Goal: Communication & Community: Answer question/provide support

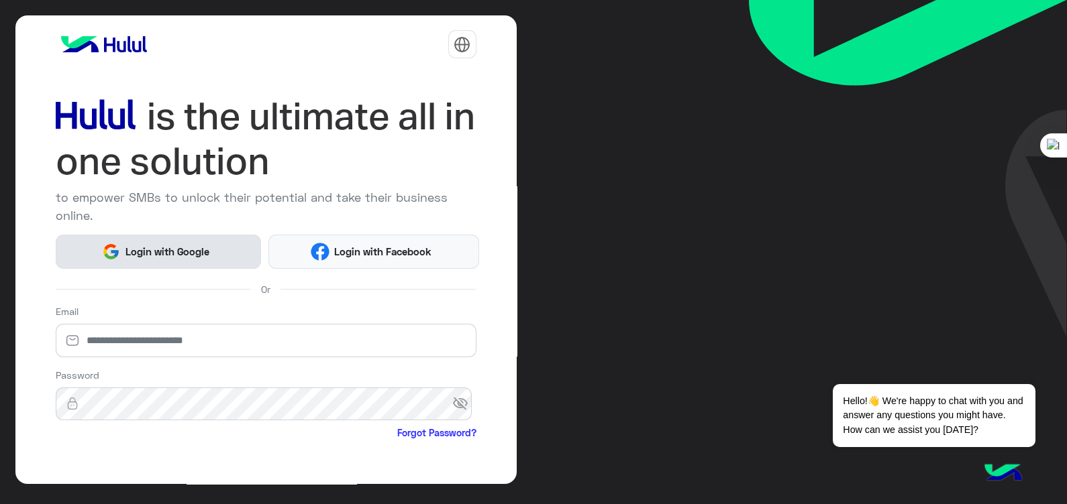
click at [159, 250] on span "Login with Google" at bounding box center [167, 251] width 94 height 15
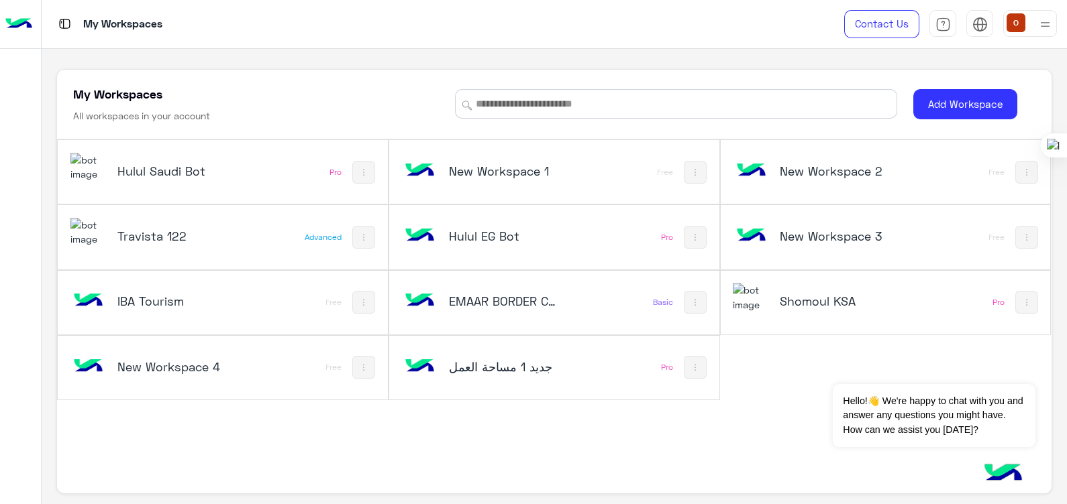
click at [87, 178] on img at bounding box center [88, 167] width 36 height 29
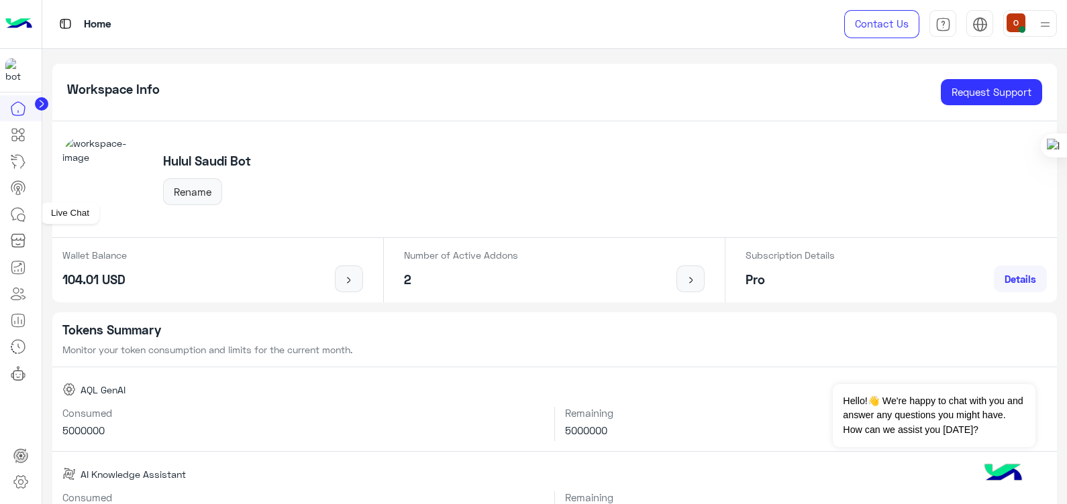
click at [22, 208] on icon at bounding box center [18, 215] width 16 height 16
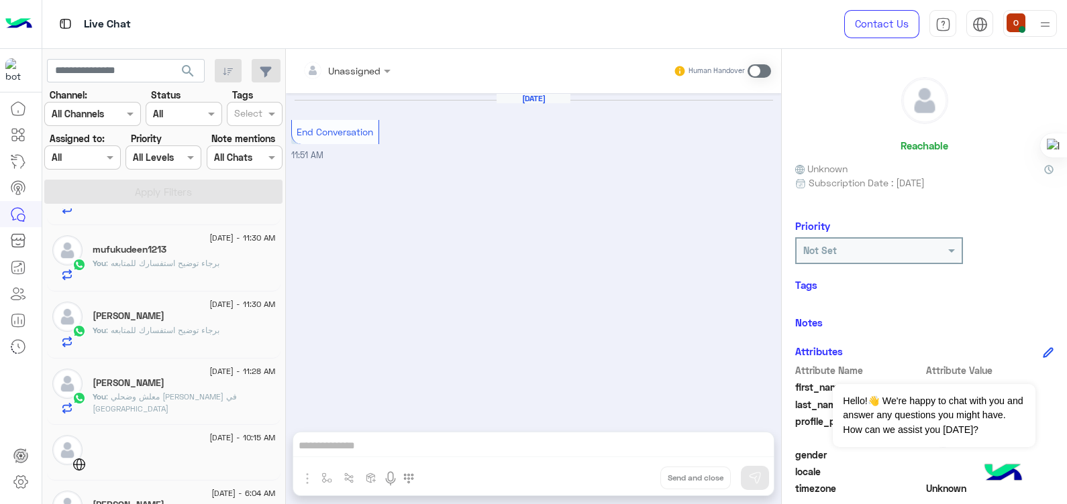
scroll to position [331, 0]
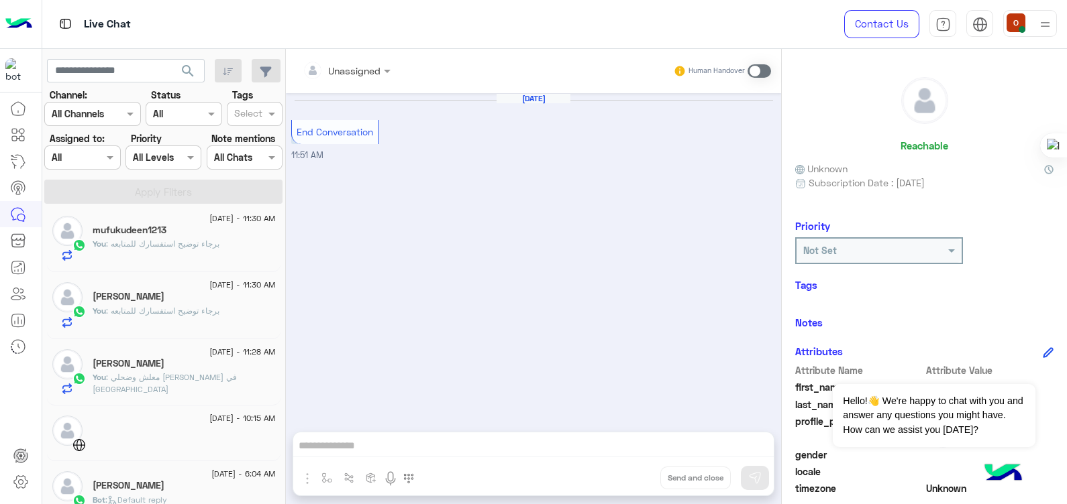
click at [172, 372] on span ": معلش وضحلي فين الغلط في الاوتومايشن" at bounding box center [165, 383] width 144 height 22
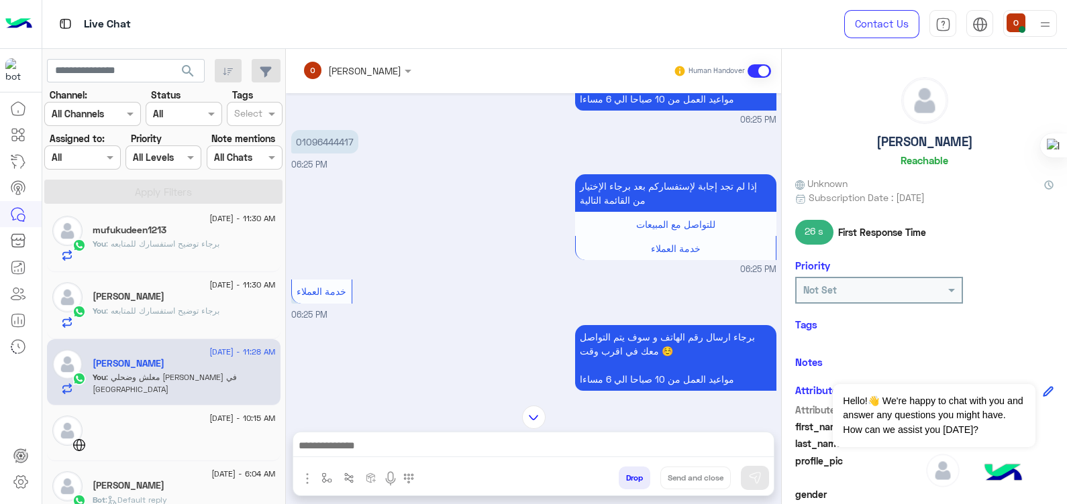
scroll to position [632, 0]
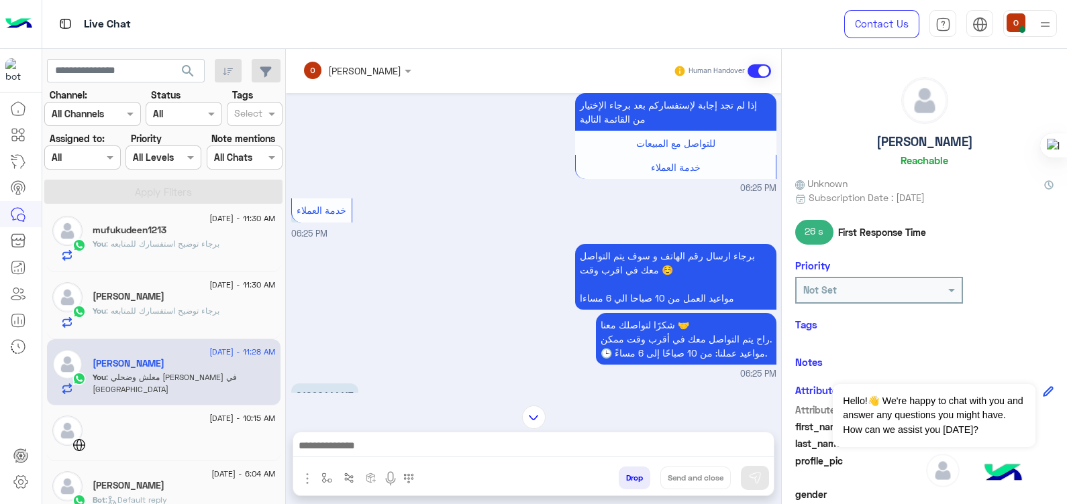
click at [110, 320] on div "You : برجاء توضيح استفسارك للمتابعه" at bounding box center [184, 316] width 183 height 23
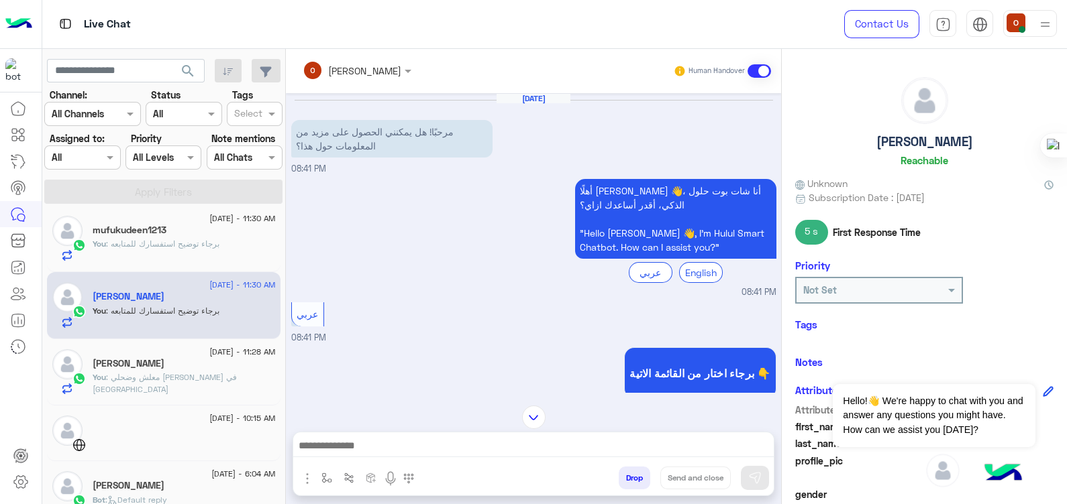
click at [134, 235] on div "mufukudeen1213" at bounding box center [184, 232] width 183 height 14
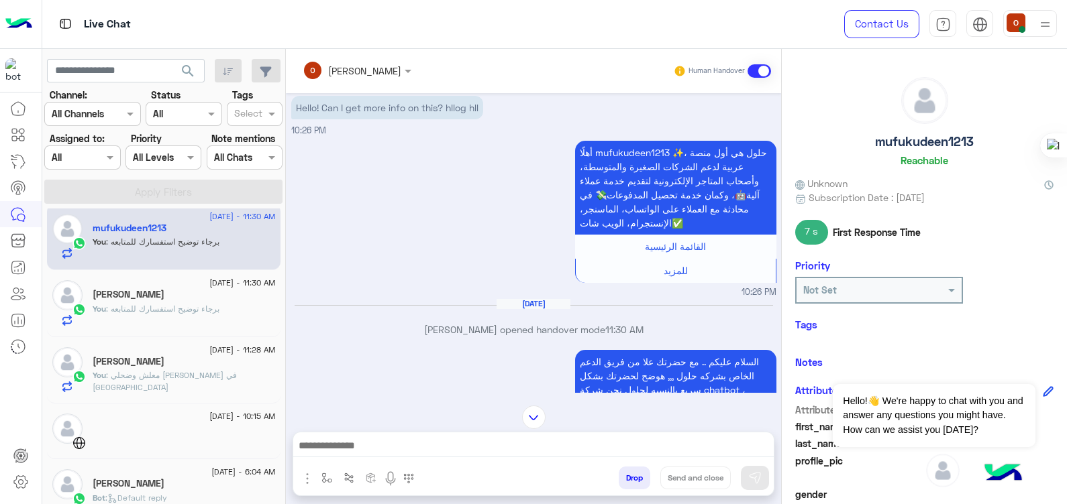
scroll to position [349, 0]
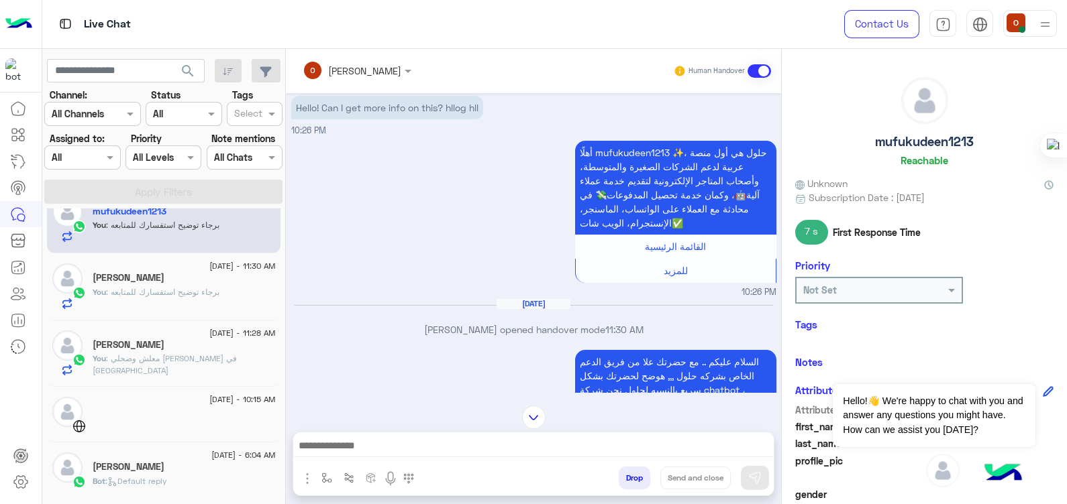
click at [133, 358] on span ": معلش وضحلي فين الغلط في الاوتومايشن" at bounding box center [165, 365] width 144 height 22
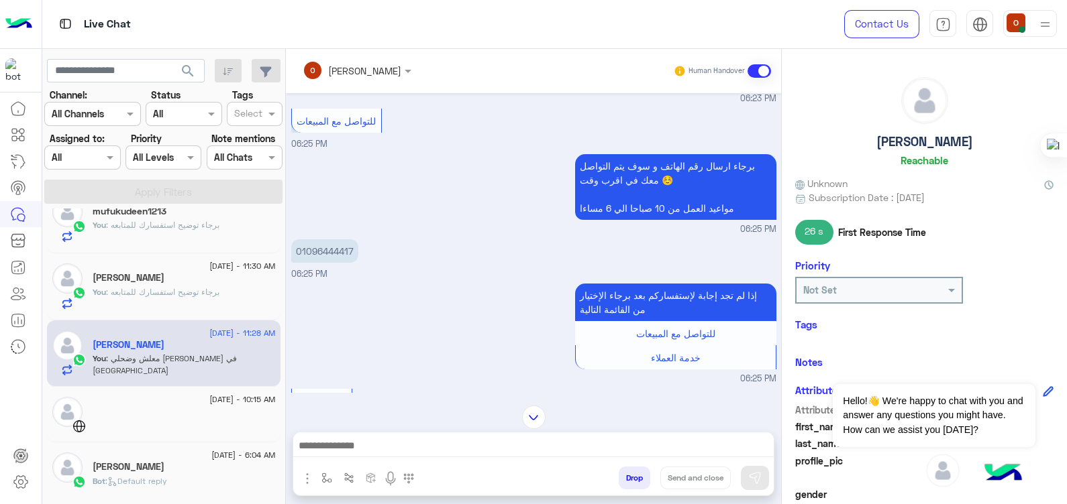
scroll to position [275, 0]
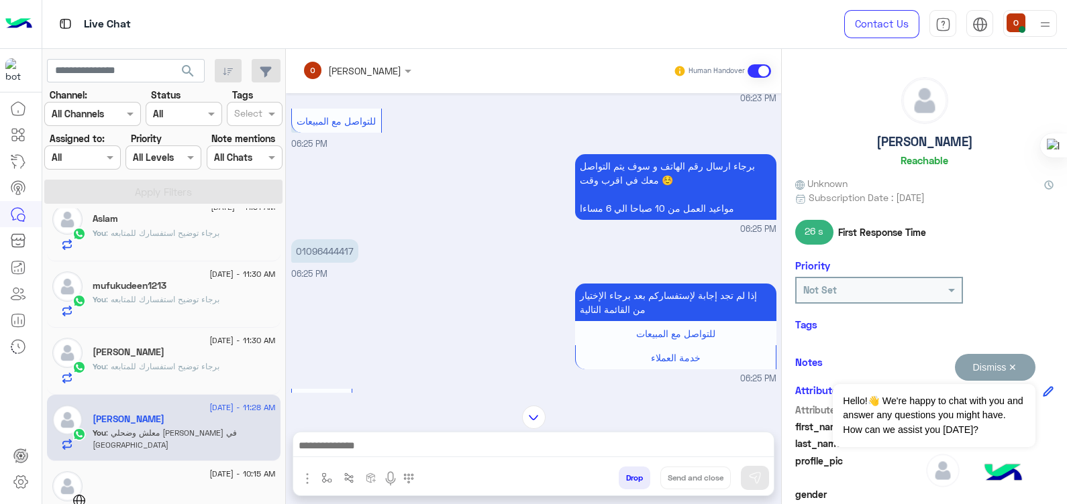
click at [1001, 364] on button "Dismiss ✕" at bounding box center [995, 367] width 80 height 27
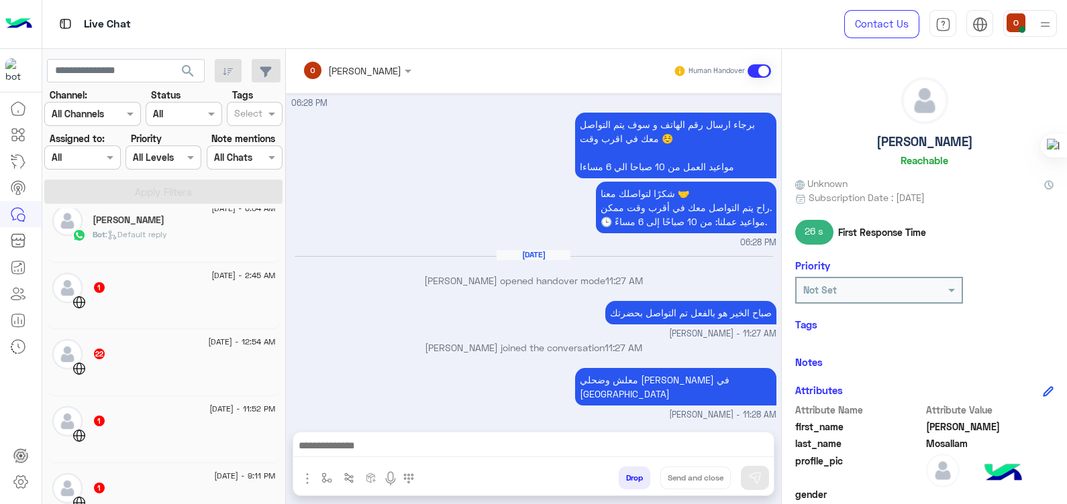
scroll to position [598, 0]
click at [186, 354] on div "22" at bounding box center [184, 353] width 183 height 14
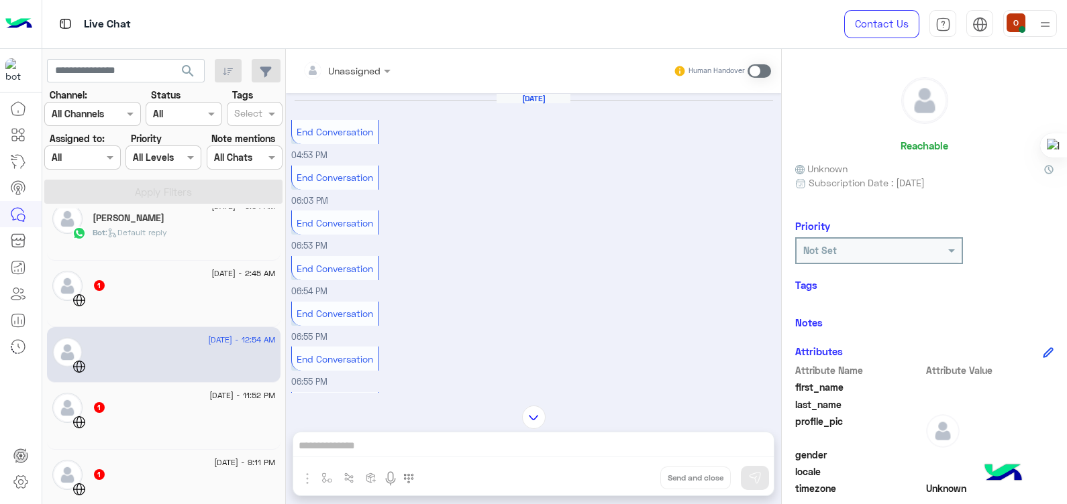
scroll to position [60, 0]
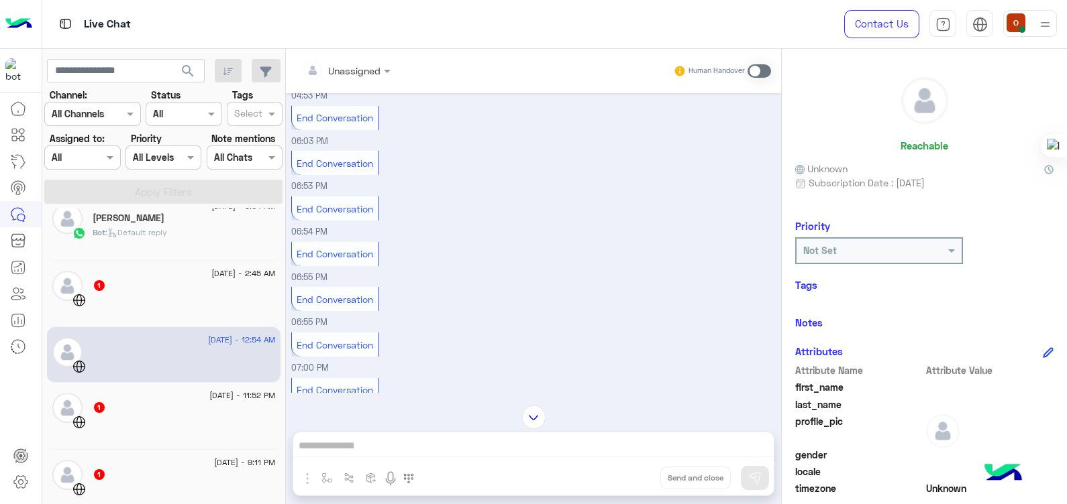
click at [98, 299] on div at bounding box center [184, 304] width 183 height 23
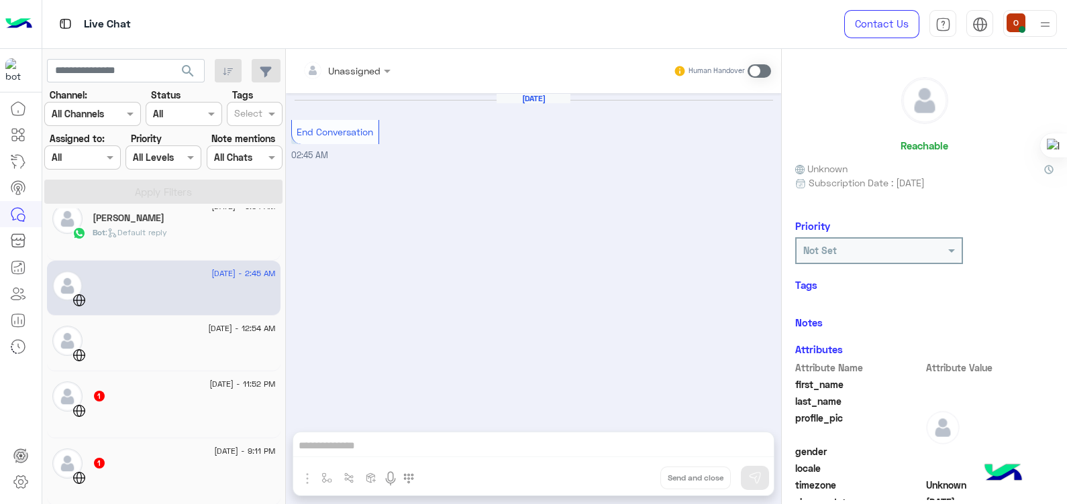
click at [113, 435] on div "1 September - 11:52 PM 1" at bounding box center [163, 405] width 233 height 67
click at [112, 409] on div at bounding box center [184, 415] width 183 height 23
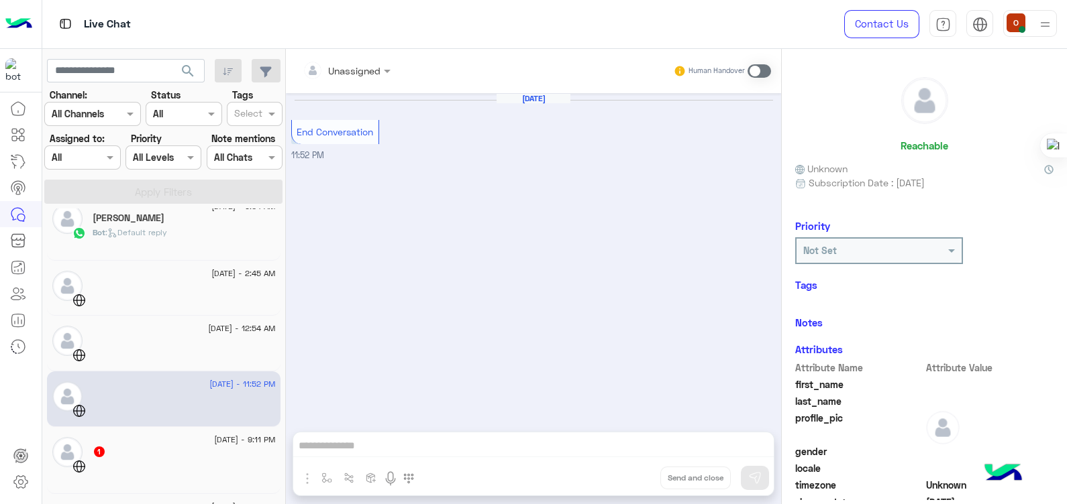
click at [115, 462] on div at bounding box center [184, 471] width 183 height 23
